Goal: Find specific page/section: Find specific page/section

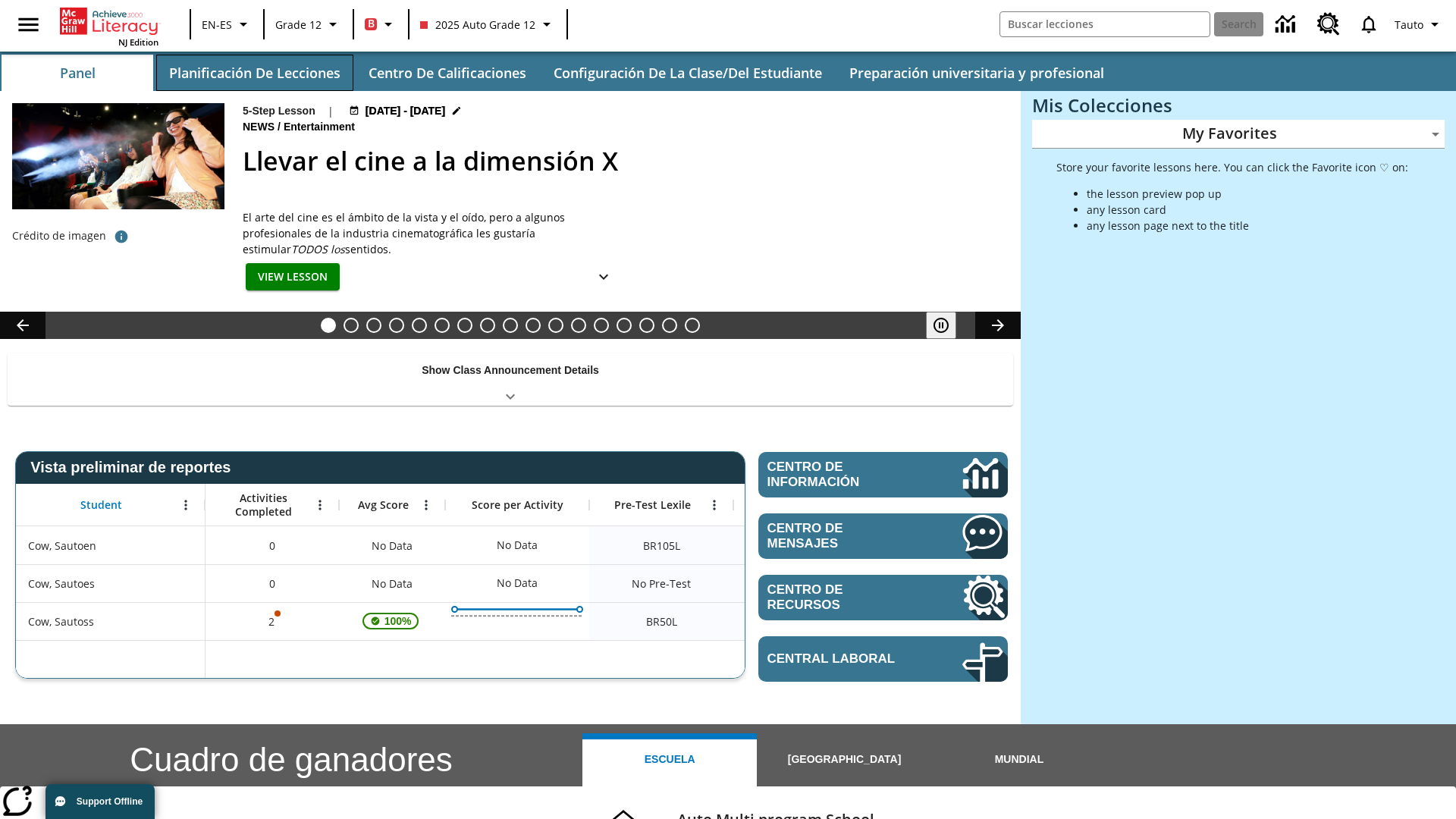
click at [254, 73] on button "Planificación de lecciones" at bounding box center [255, 72] width 197 height 36
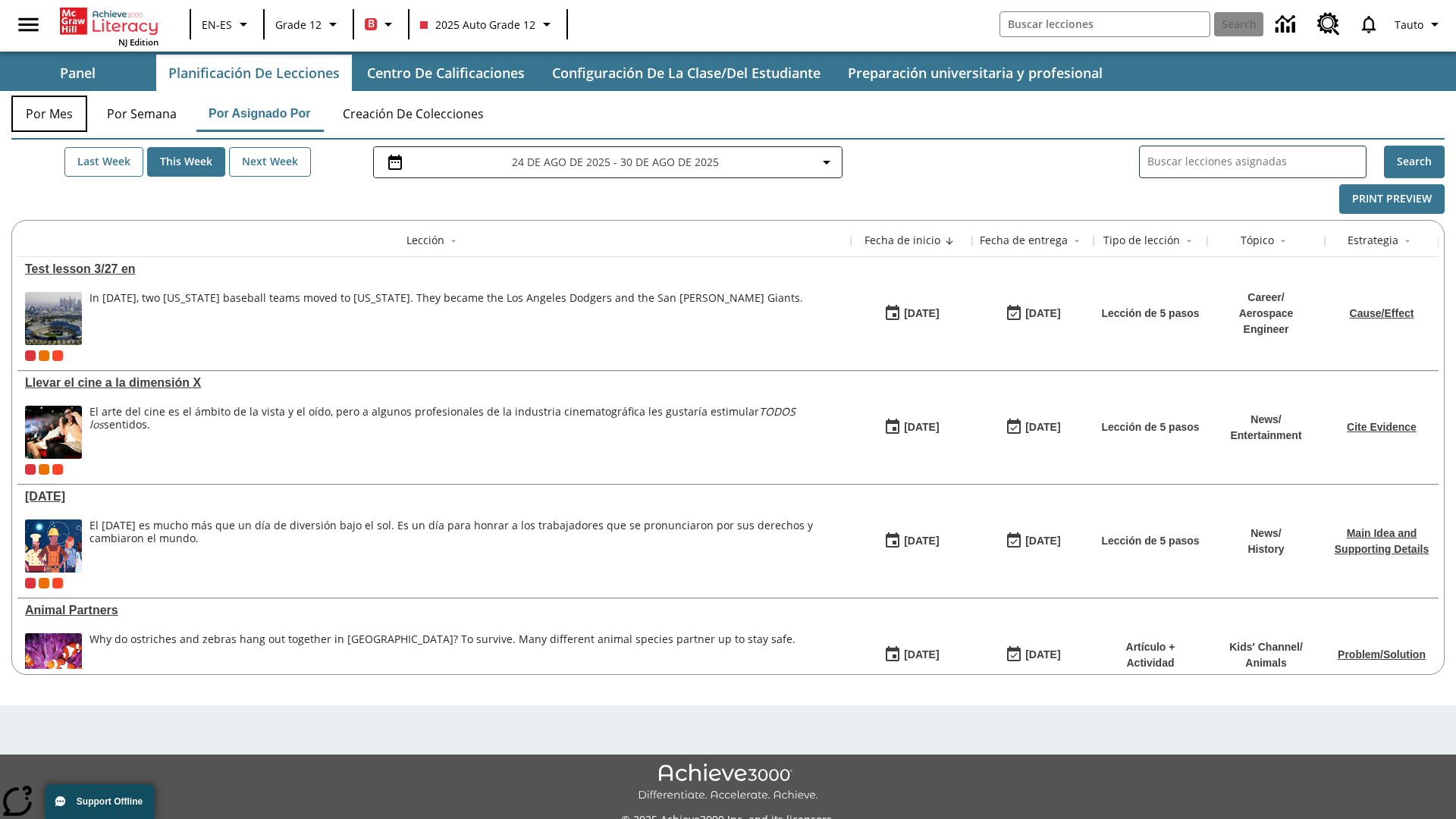
click at [49, 114] on button "Por mes" at bounding box center [49, 114] width 76 height 36
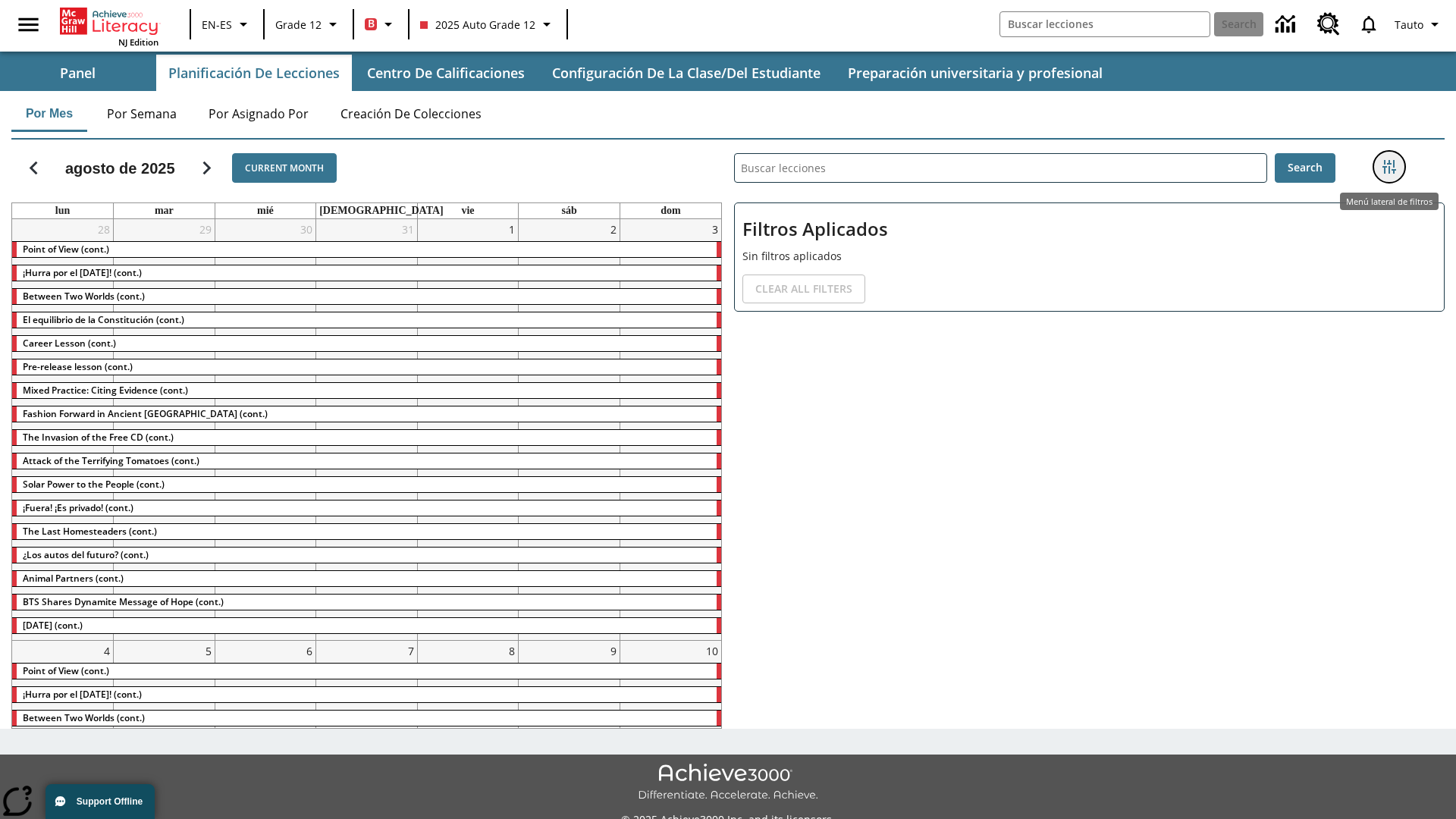
click at [1388, 167] on icon "Menú lateral de filtros" at bounding box center [1389, 167] width 14 height 14
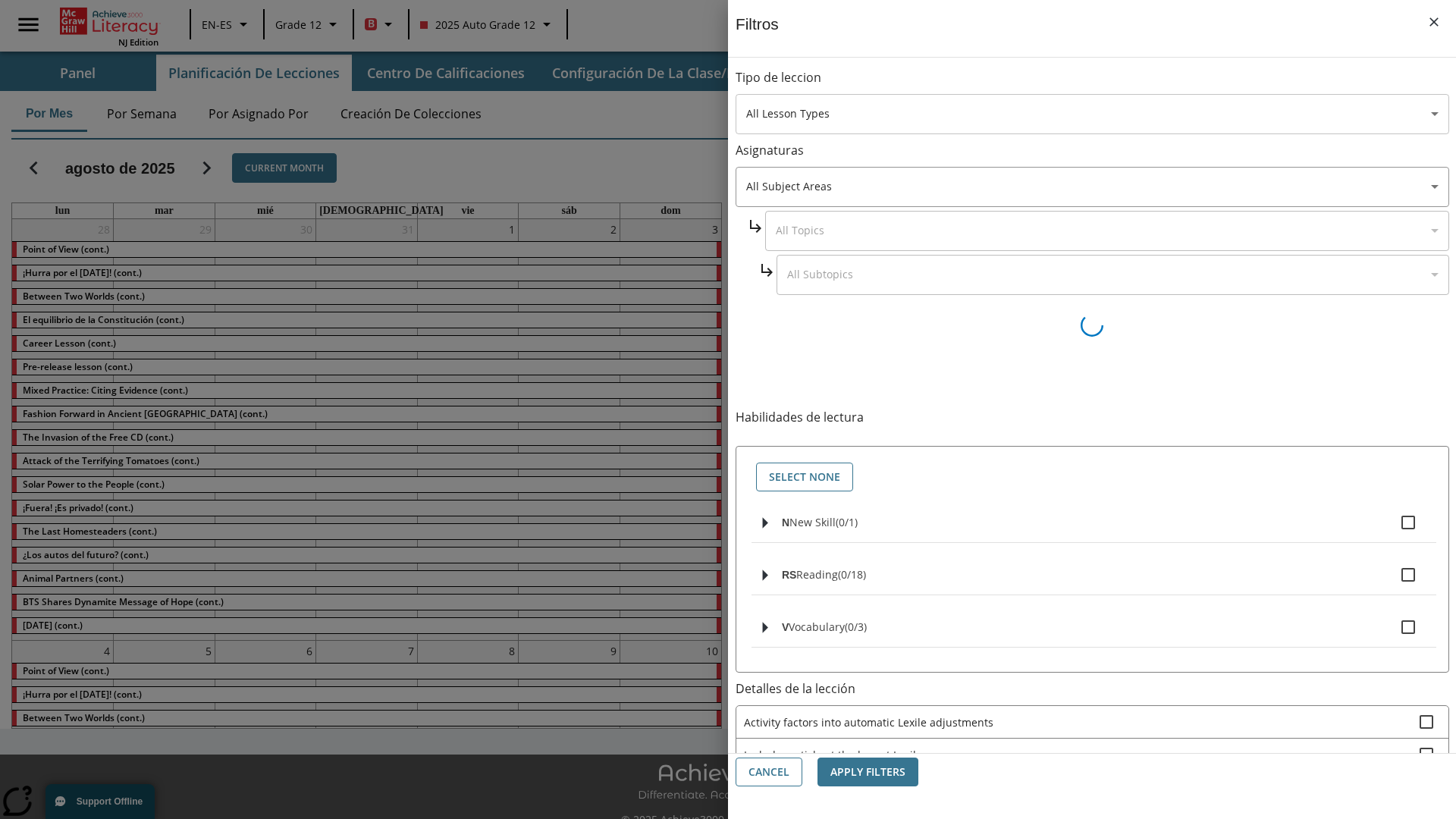
click at [1091, 114] on body "Saltar al contenido principal NJ Edition EN-ES Grade 12 B 2025 Auto Grade 12 Se…" at bounding box center [728, 426] width 1456 height 853
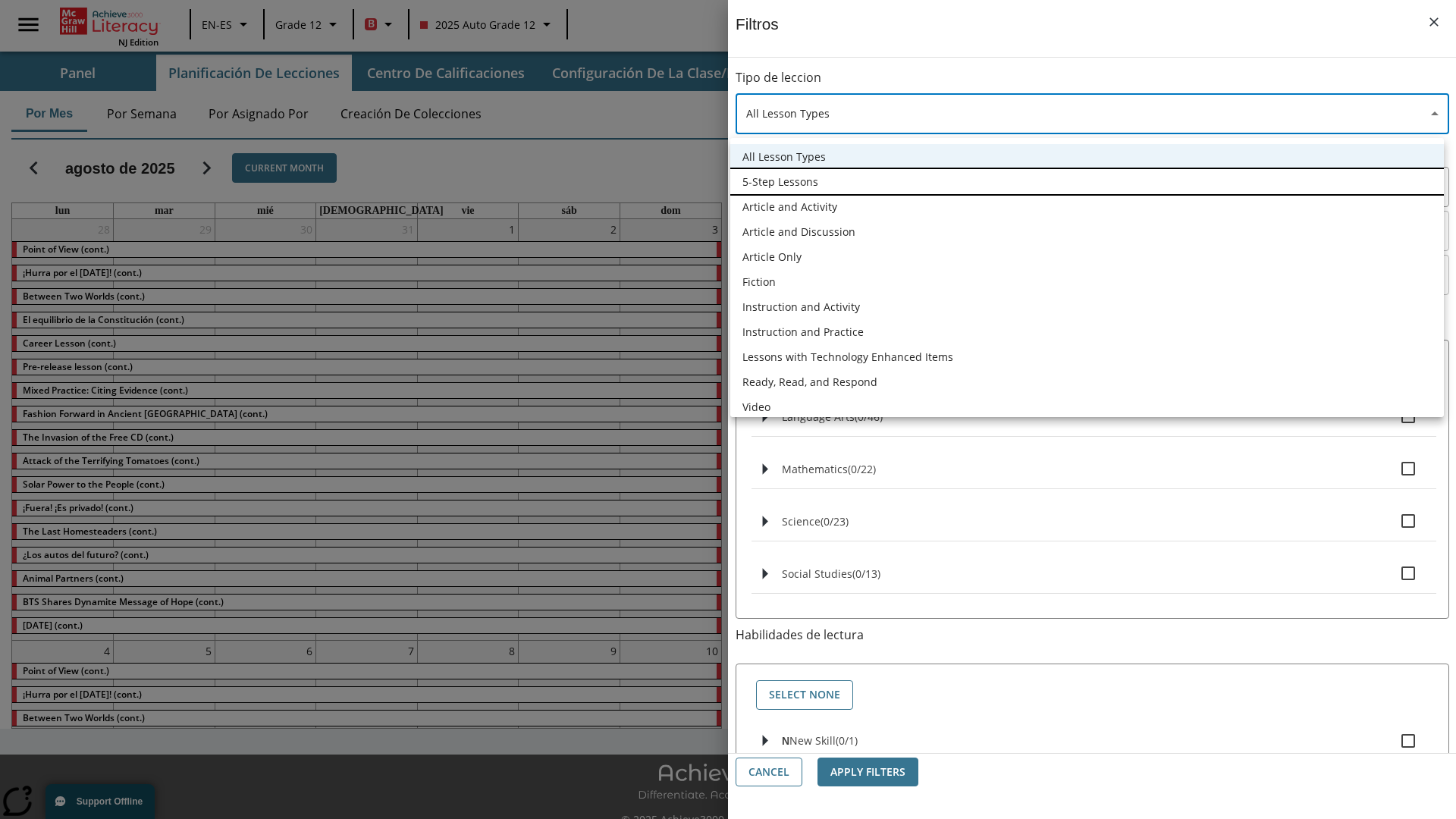
click at [1086, 182] on li "5-Step Lessons" at bounding box center [1087, 182] width 714 height 25
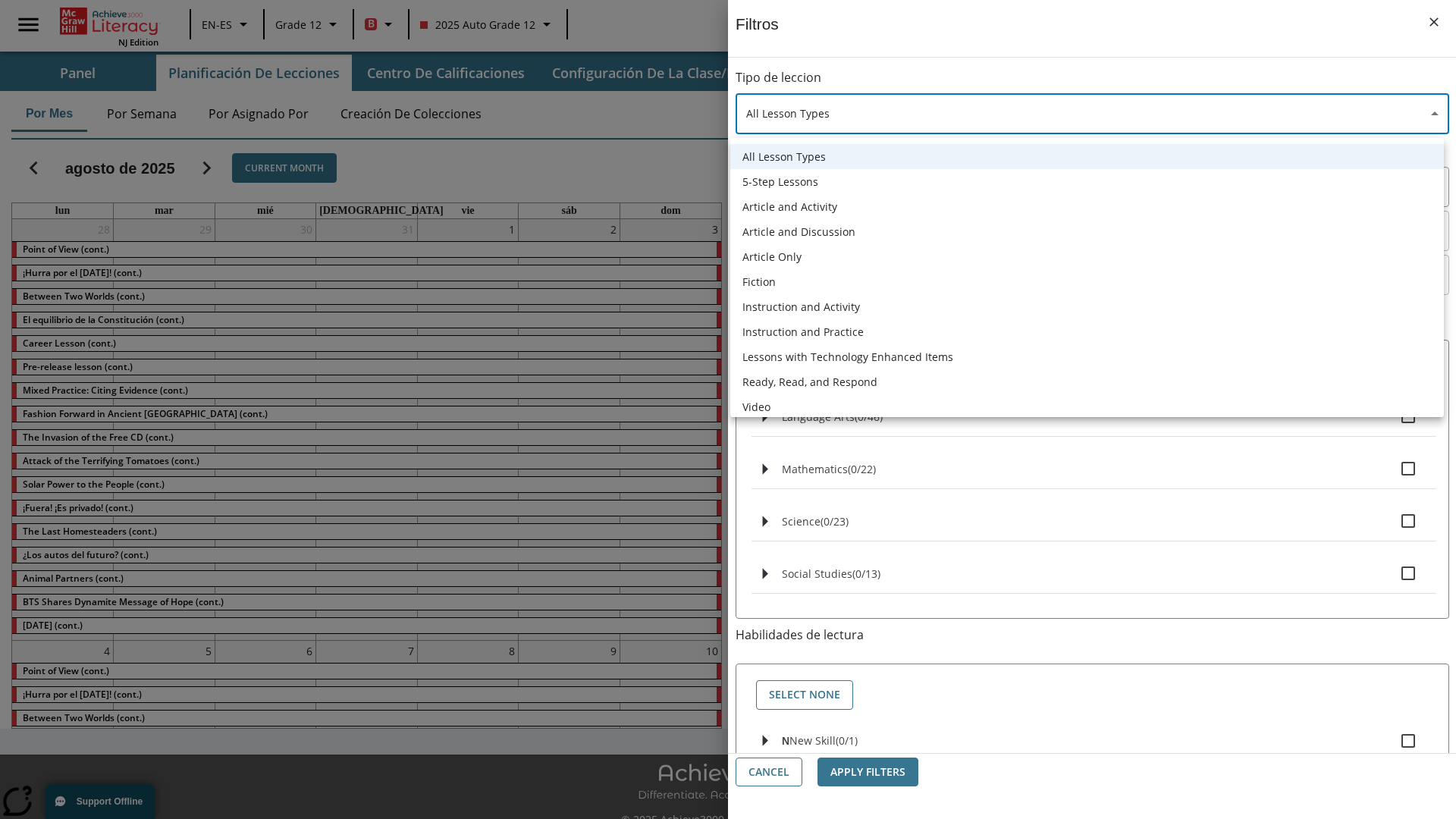
type input "1"
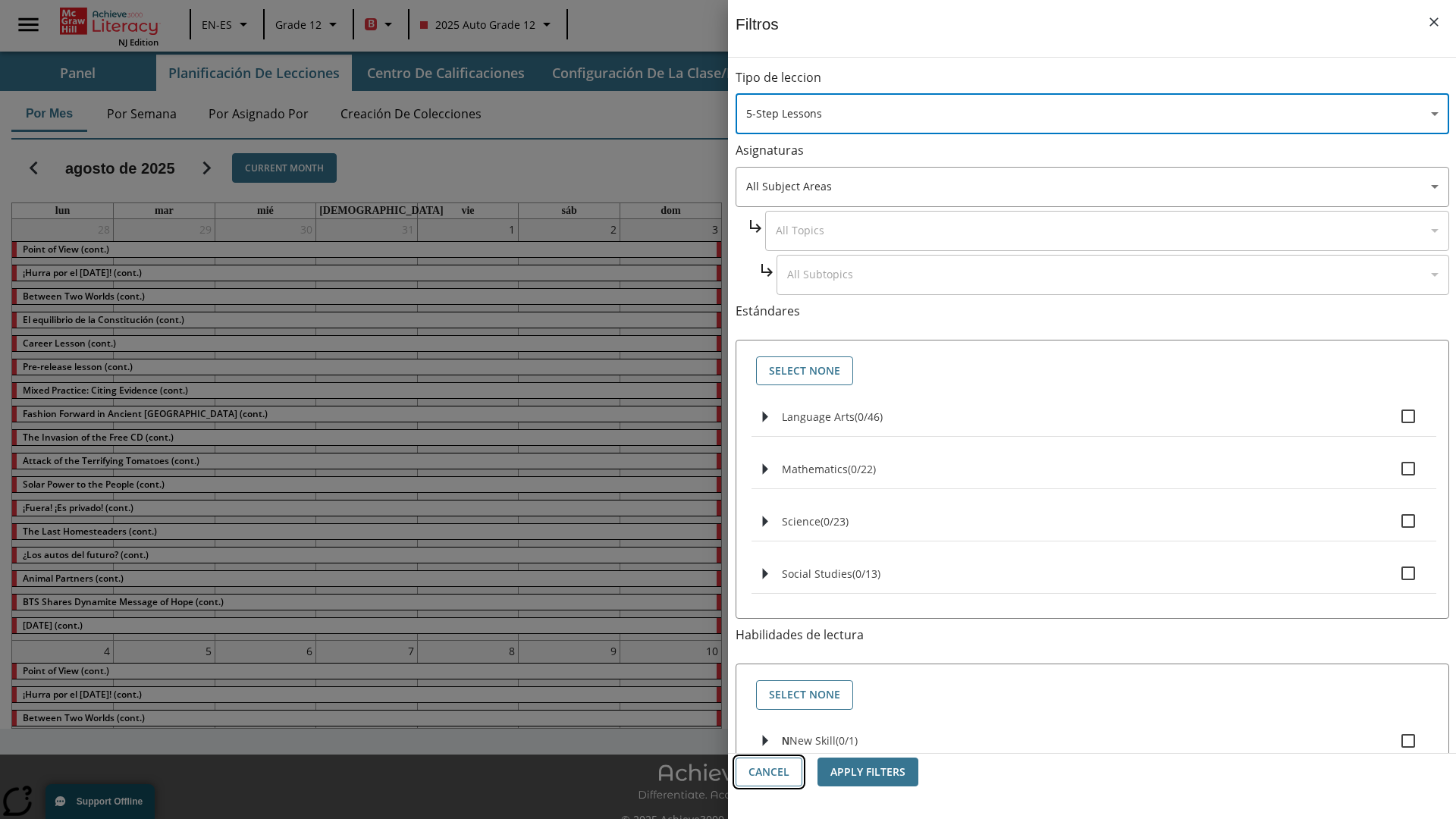
click at [769, 772] on button "Cancel" at bounding box center [769, 773] width 67 height 29
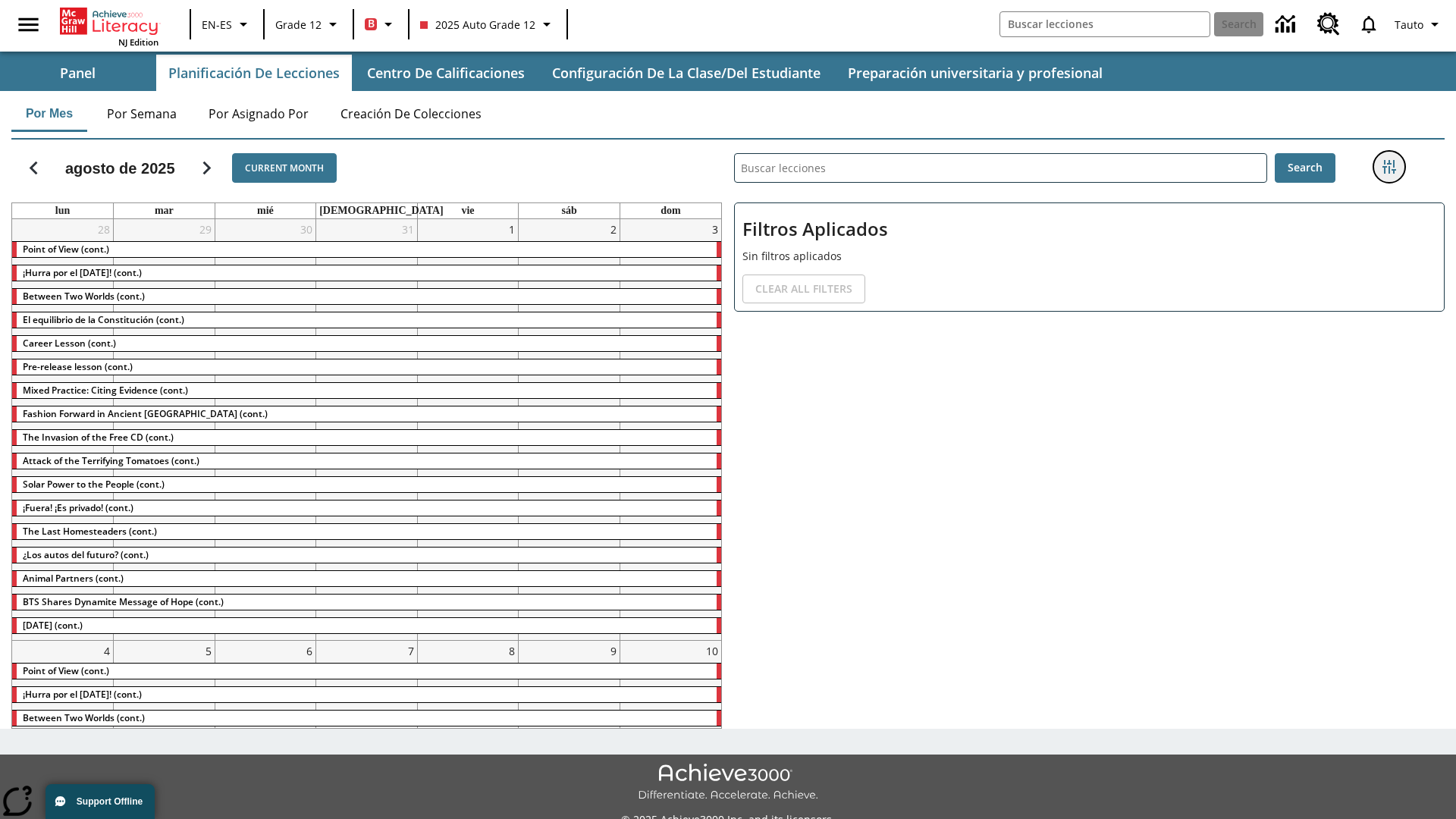
click at [1388, 167] on icon "Menú lateral de filtros" at bounding box center [1389, 167] width 14 height 14
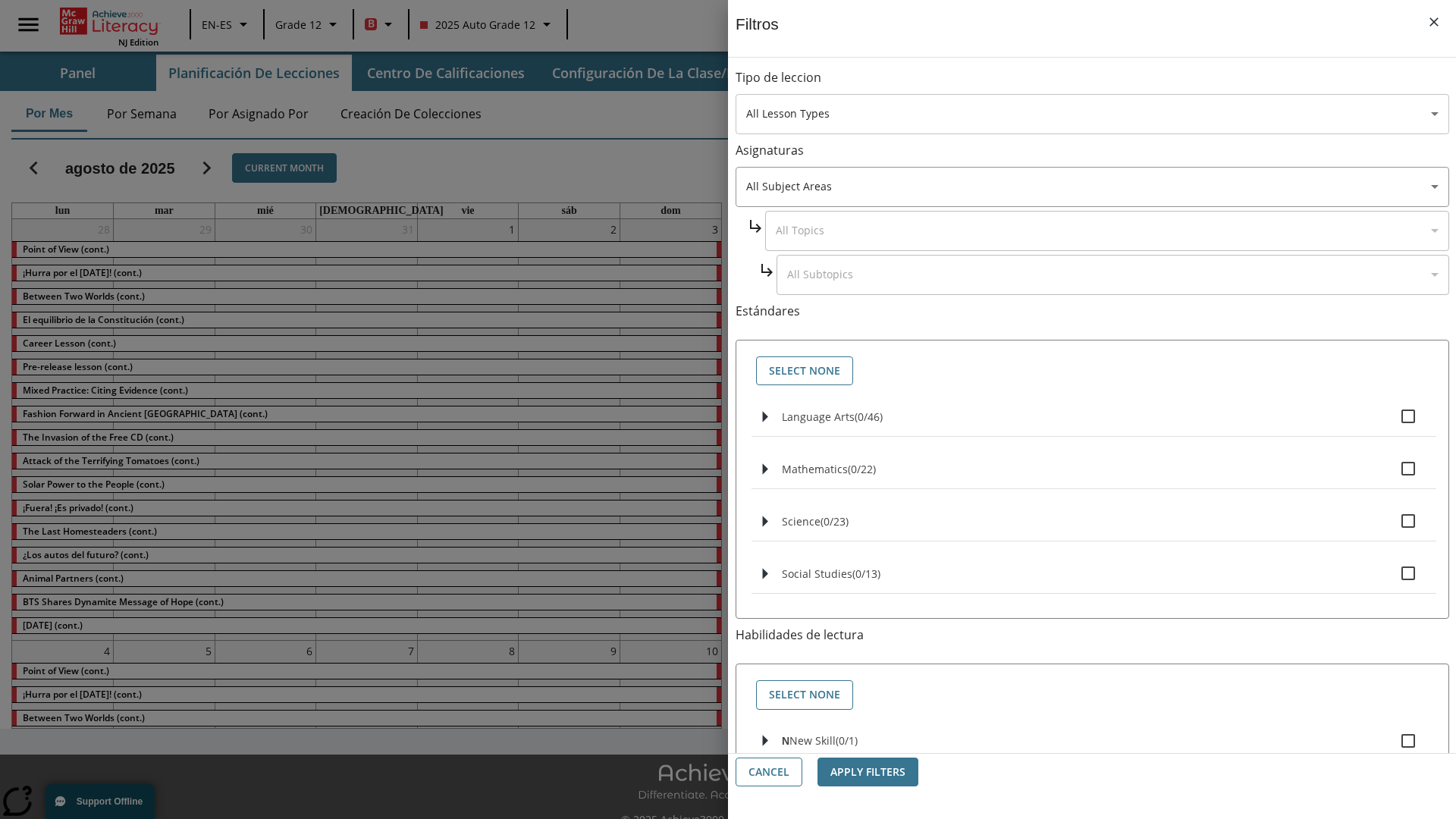
click at [1091, 114] on body "Saltar al contenido principal NJ Edition EN-ES Grade 12 B 2025 Auto Grade 12 Se…" at bounding box center [728, 426] width 1456 height 853
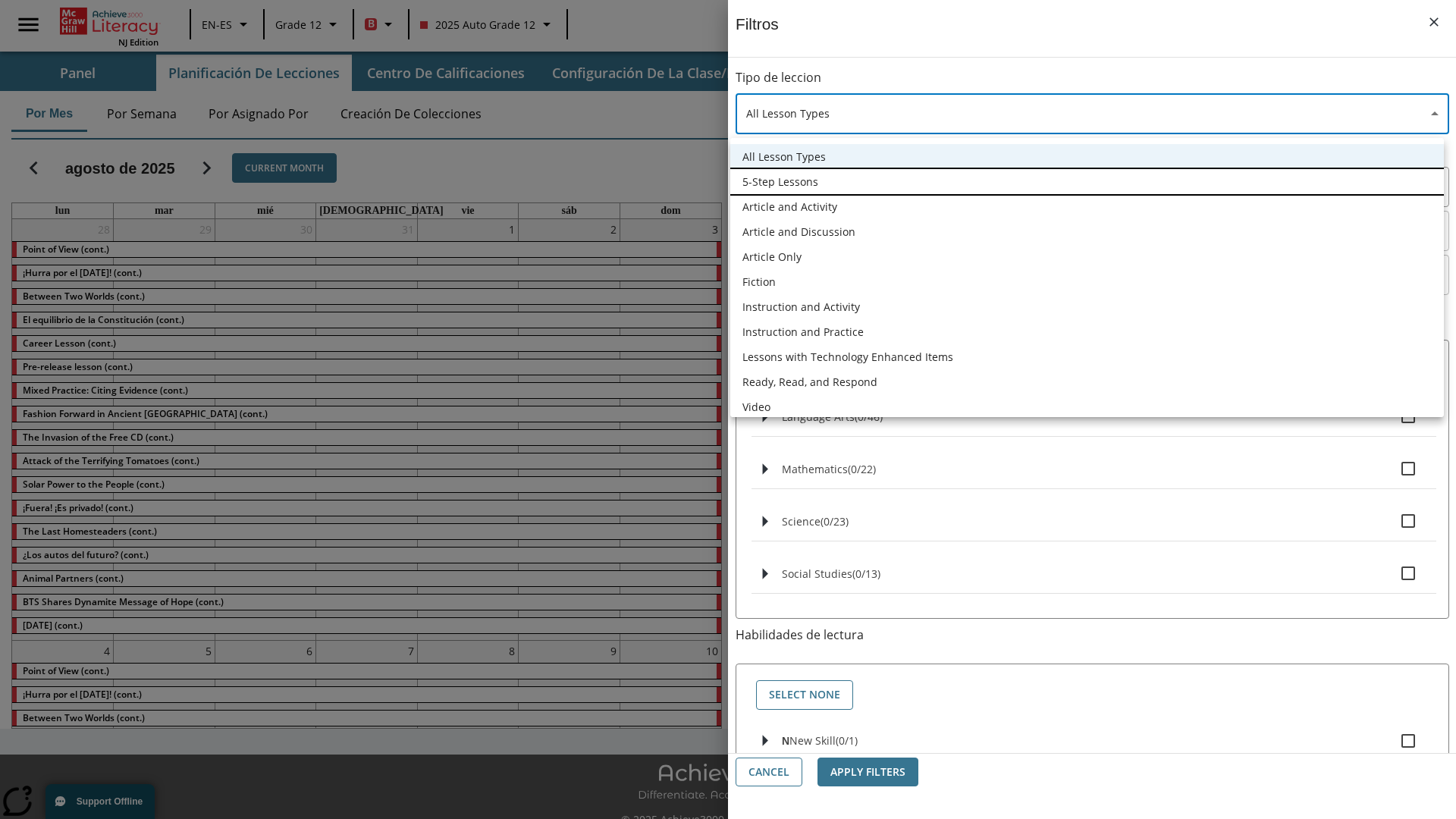
click at [1086, 182] on li "5-Step Lessons" at bounding box center [1087, 182] width 714 height 25
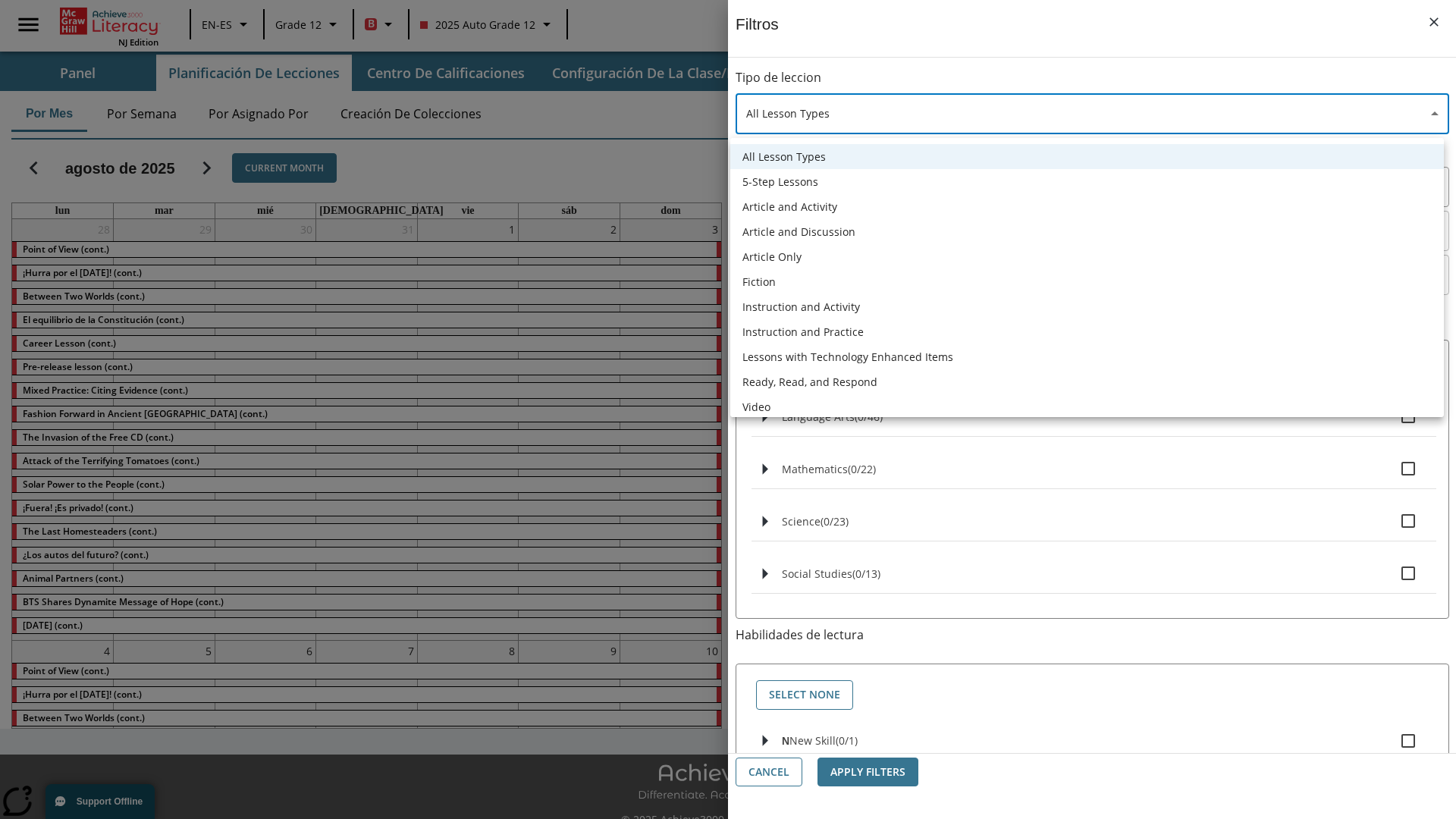
type input "1"
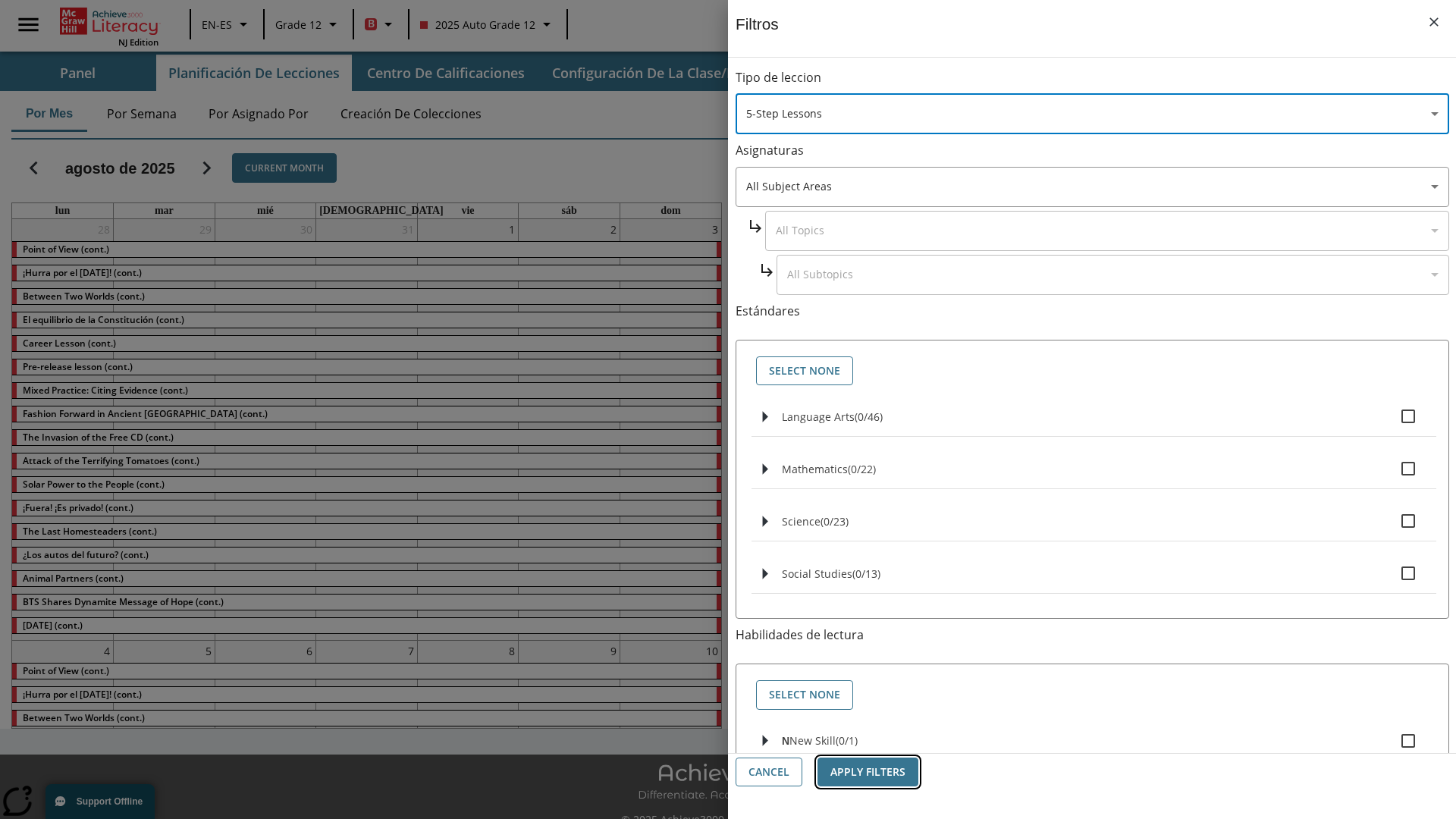
click at [867, 772] on button "Apply Filters" at bounding box center [867, 773] width 101 height 29
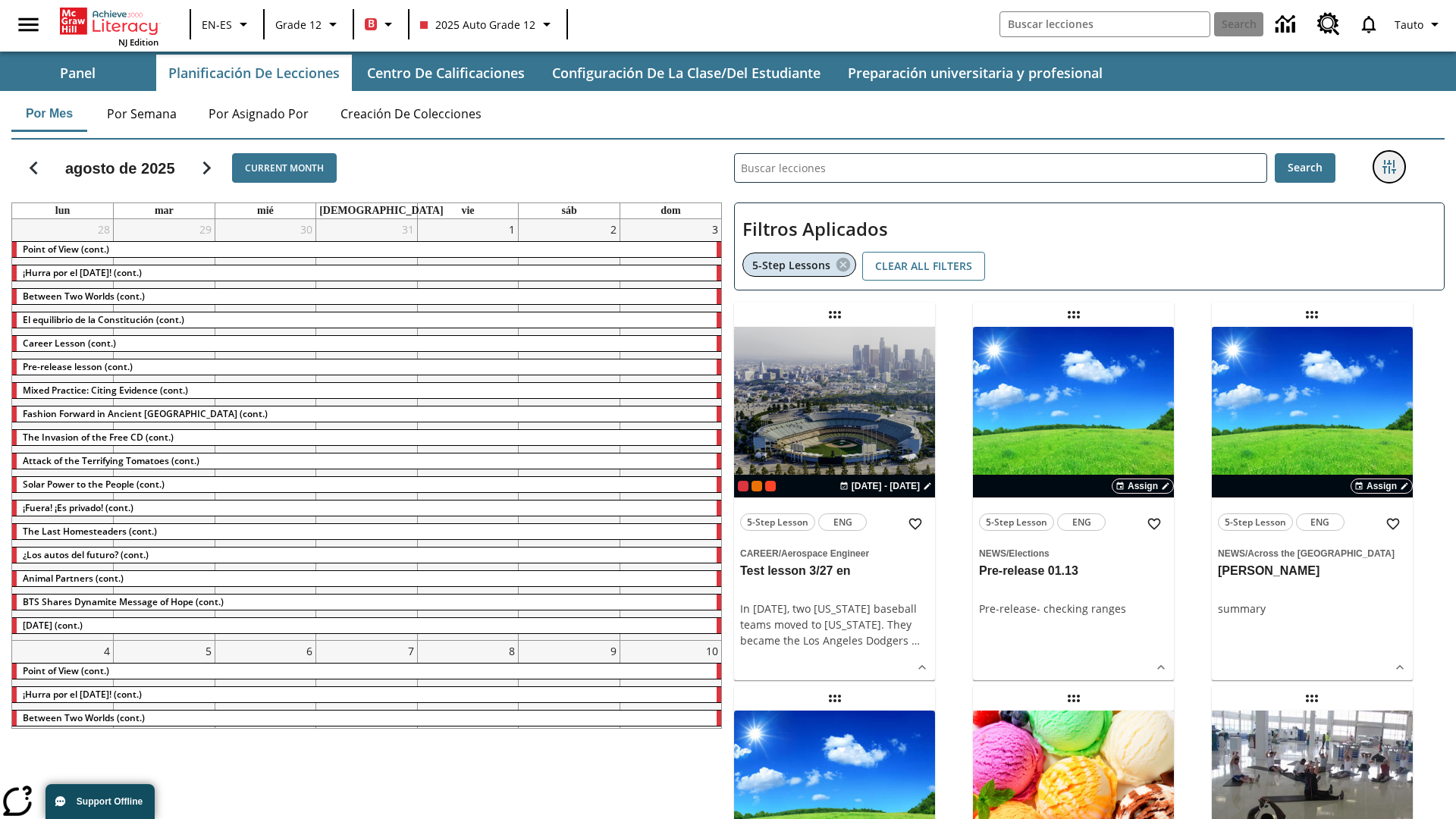
click at [1388, 167] on icon "Menú lateral de filtros" at bounding box center [1389, 167] width 14 height 14
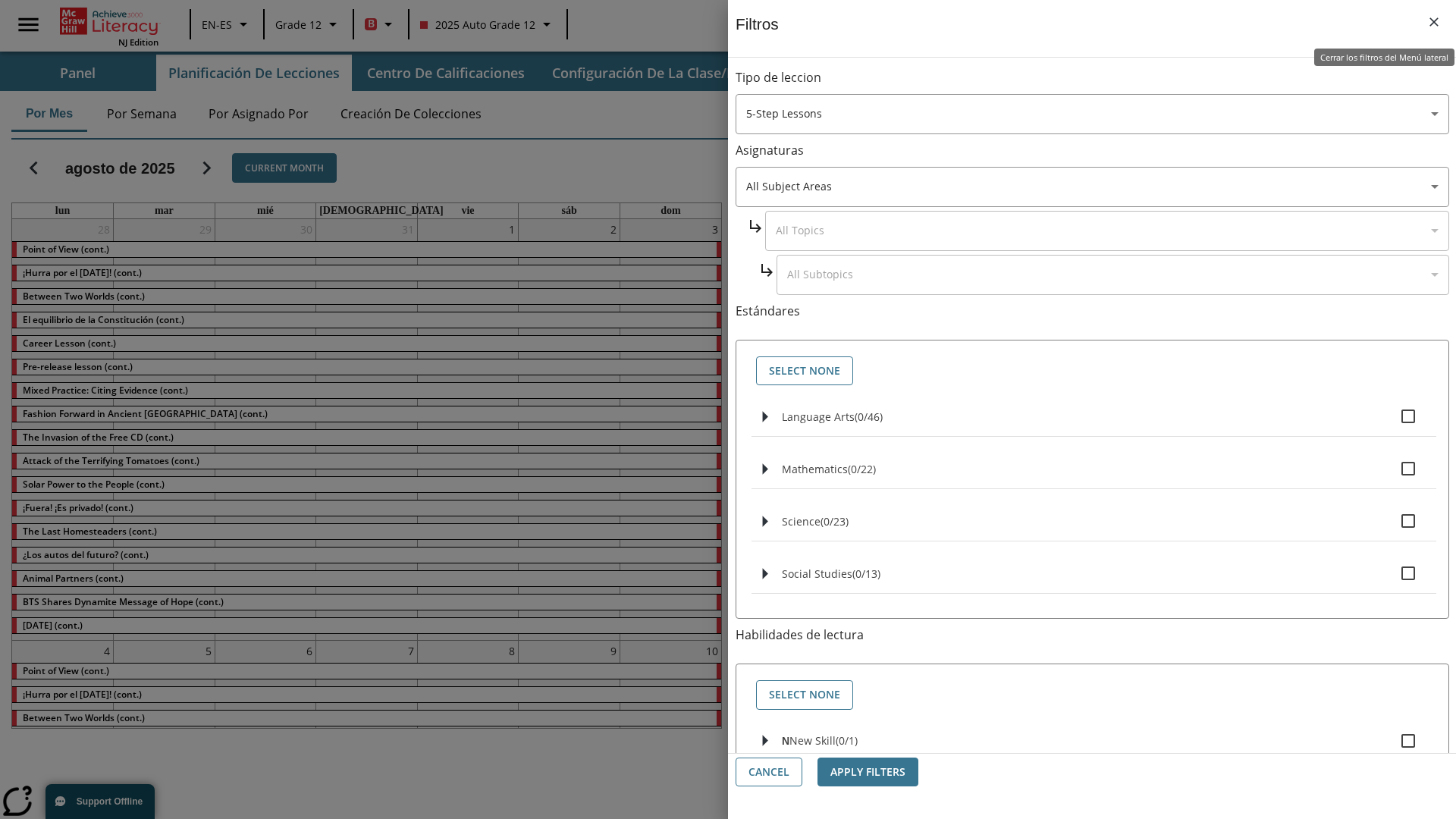
click at [1434, 22] on icon "Cerrar los filtros del Menú lateral" at bounding box center [1434, 22] width 9 height 9
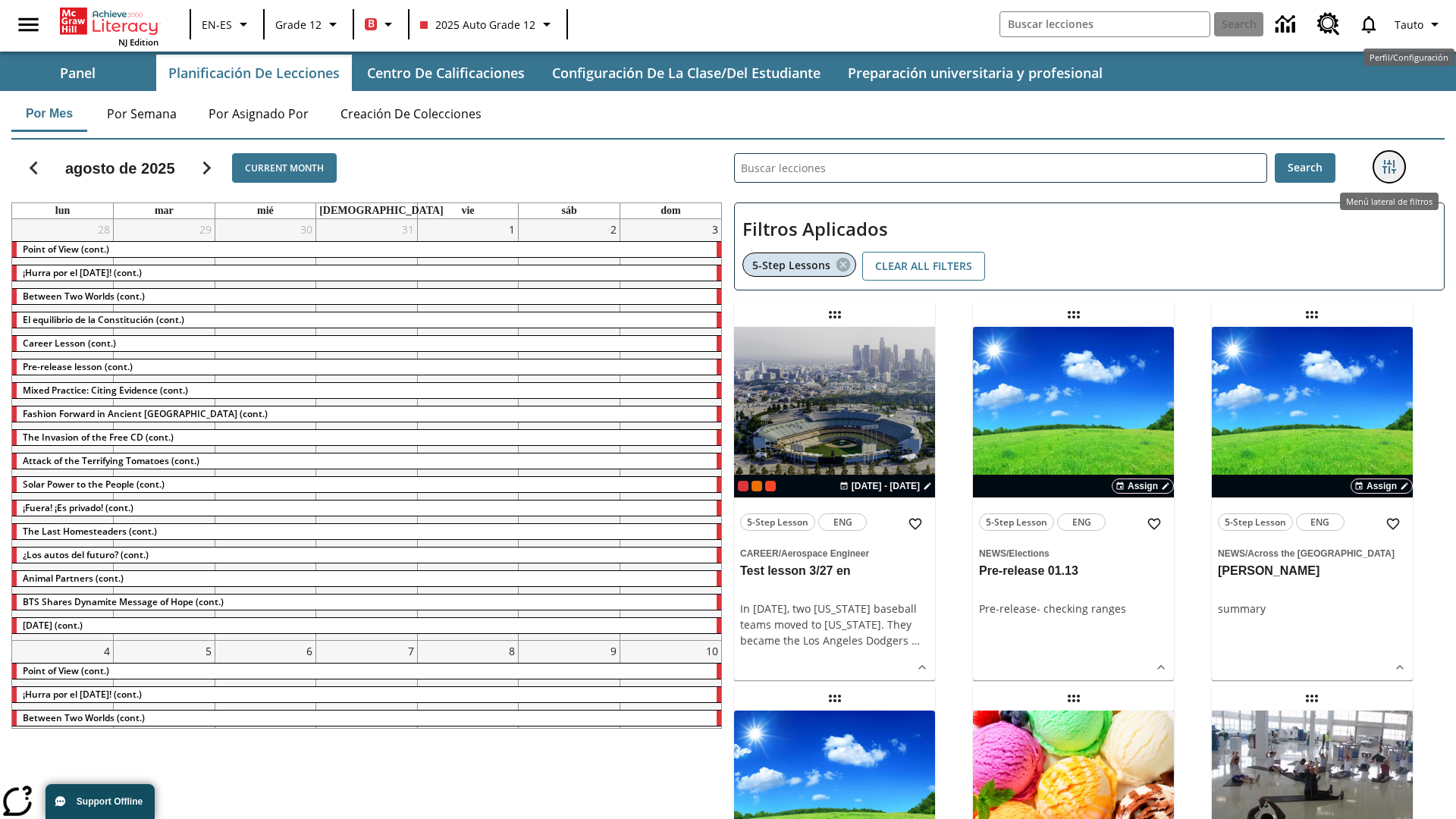
click at [1388, 167] on icon "Menú lateral de filtros" at bounding box center [1389, 167] width 14 height 14
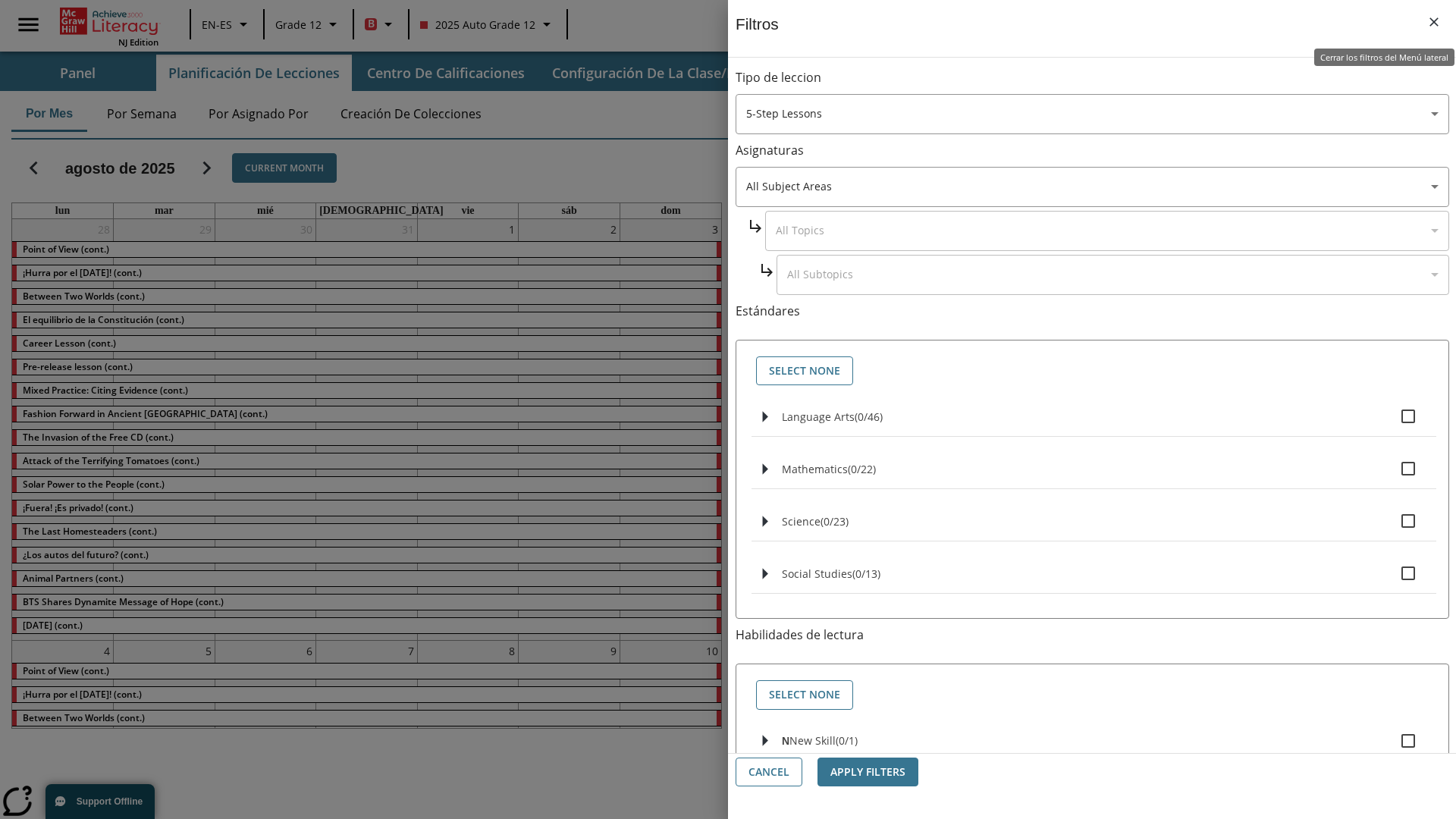
click at [1434, 22] on icon "Cerrar los filtros del Menú lateral" at bounding box center [1434, 22] width 9 height 9
click at [1388, 167] on icon "Menú lateral de filtros" at bounding box center [1389, 167] width 14 height 14
